Goal: Information Seeking & Learning: Learn about a topic

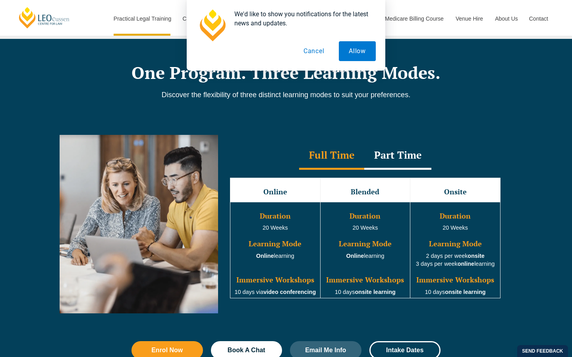
click at [314, 48] on button "Cancel" at bounding box center [313, 51] width 41 height 20
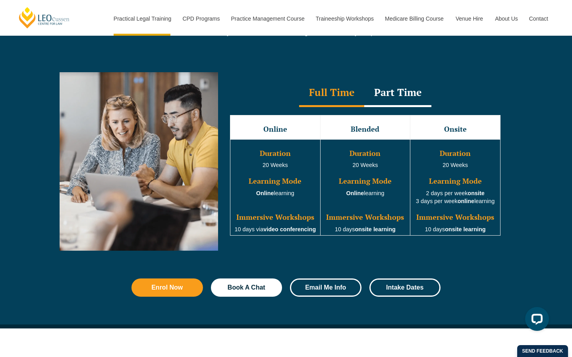
scroll to position [714, 0]
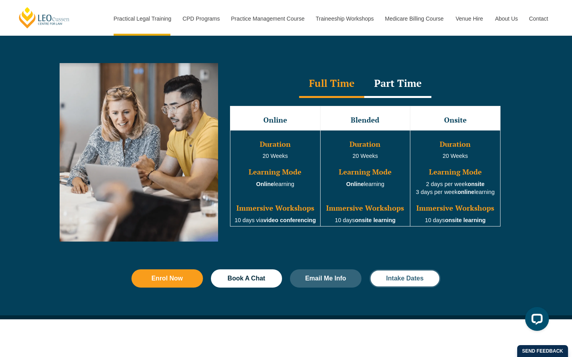
click at [387, 278] on span "Intake Dates" at bounding box center [404, 278] width 37 height 6
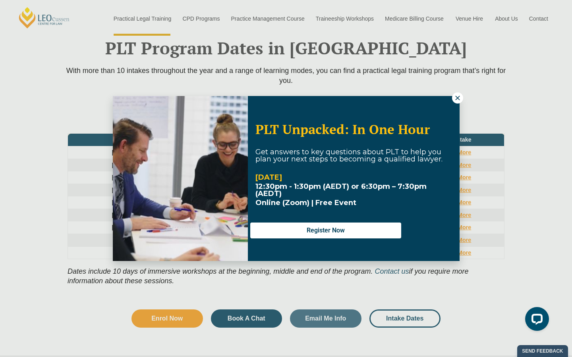
scroll to position [1036, 0]
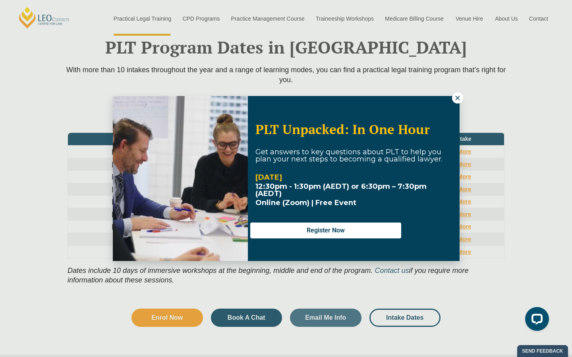
click at [460, 95] on icon at bounding box center [457, 97] width 7 height 7
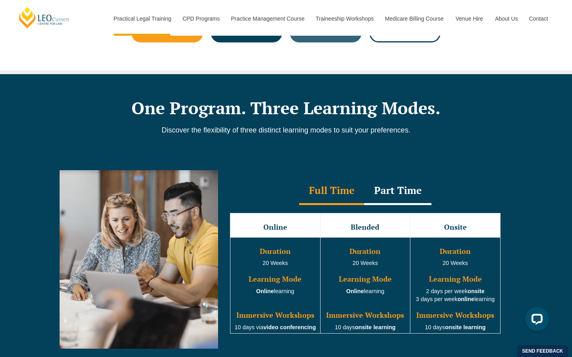
scroll to position [519, 0]
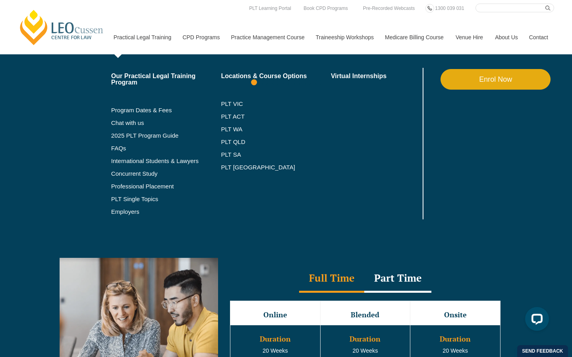
click at [122, 37] on link "Practical Legal Training" at bounding box center [142, 37] width 69 height 34
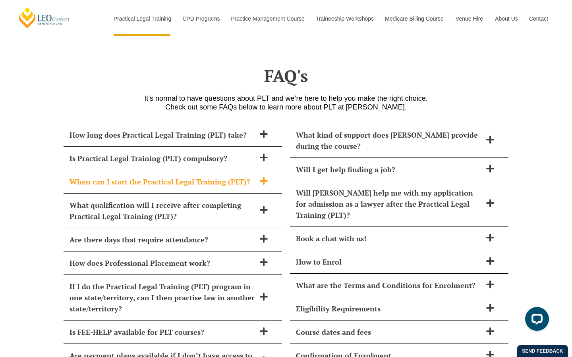
scroll to position [3385, 0]
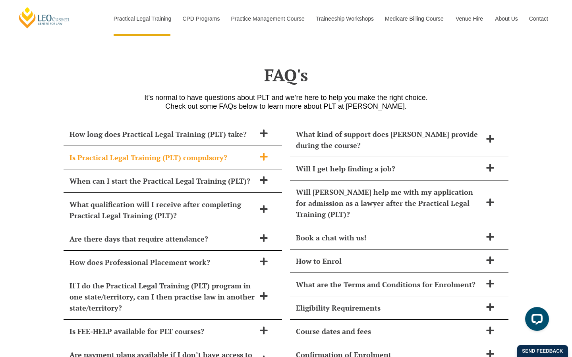
click at [181, 152] on h2 "Is Practical Legal Training (PLT) compulsory?" at bounding box center [162, 157] width 186 height 11
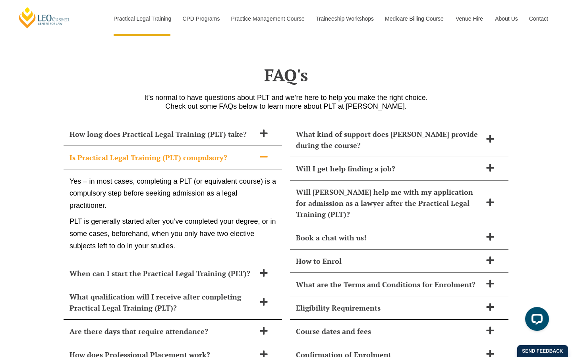
click at [181, 152] on h2 "Is Practical Legal Training (PLT) compulsory?" at bounding box center [162, 157] width 186 height 11
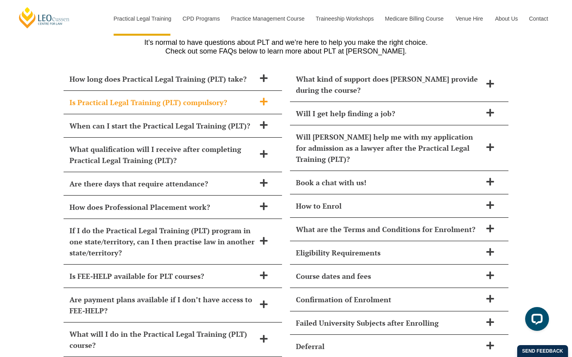
scroll to position [3445, 0]
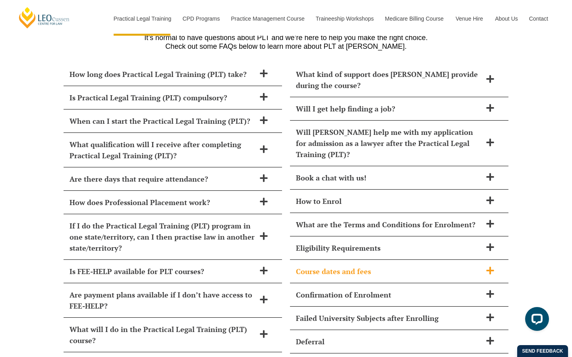
click at [320, 260] on div "Course dates and fees" at bounding box center [399, 271] width 218 height 23
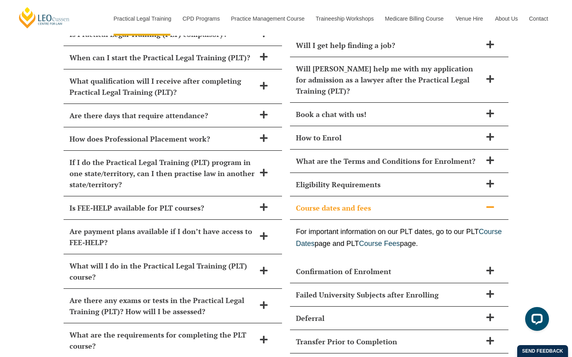
scroll to position [3522, 0]
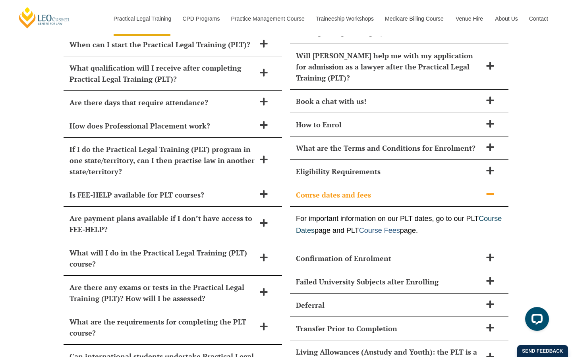
click at [400, 227] on link "Course Fees" at bounding box center [379, 231] width 41 height 8
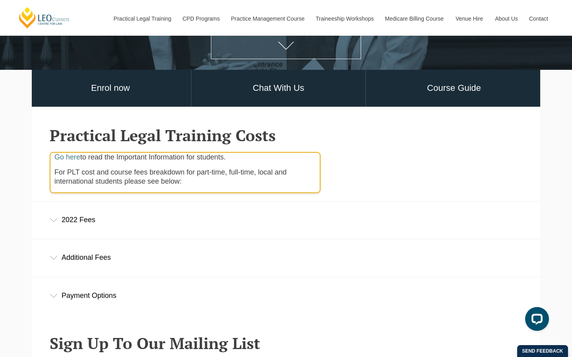
scroll to position [256, 0]
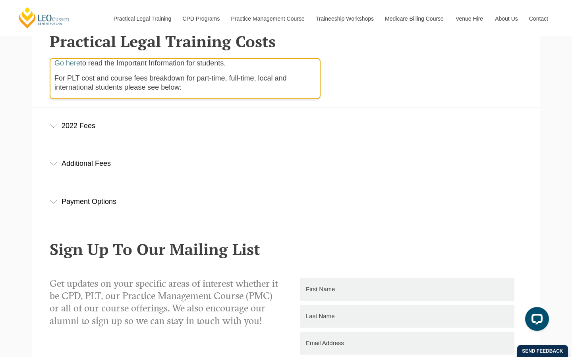
click at [87, 133] on div "2022 Fees" at bounding box center [286, 126] width 508 height 37
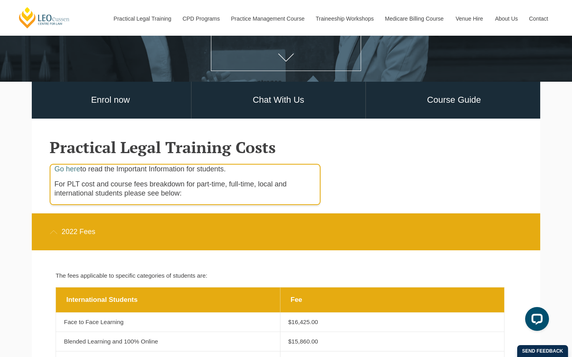
scroll to position [170, 0]
